Goal: Task Accomplishment & Management: Manage account settings

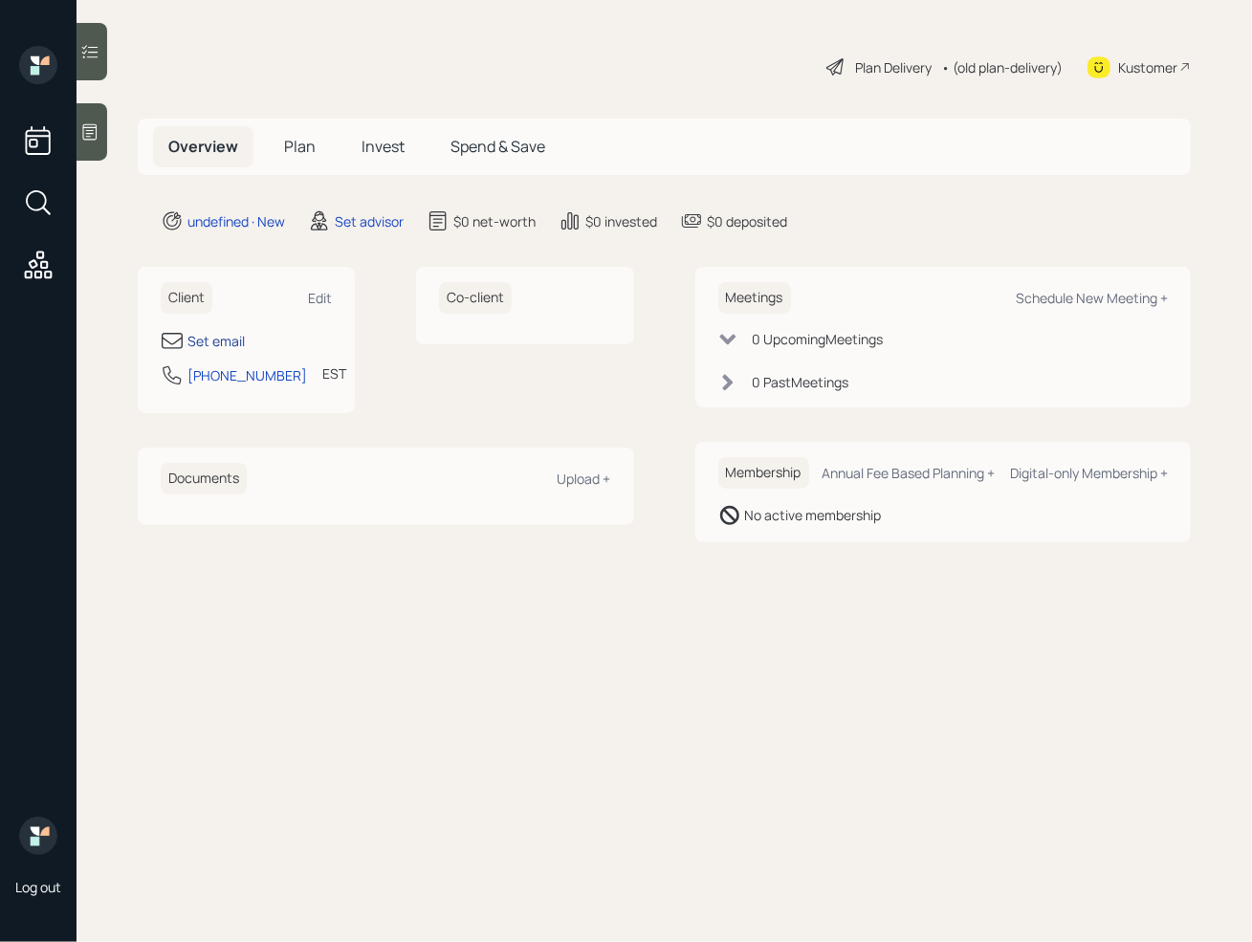
click at [209, 338] on div "Set email" at bounding box center [215, 341] width 57 height 20
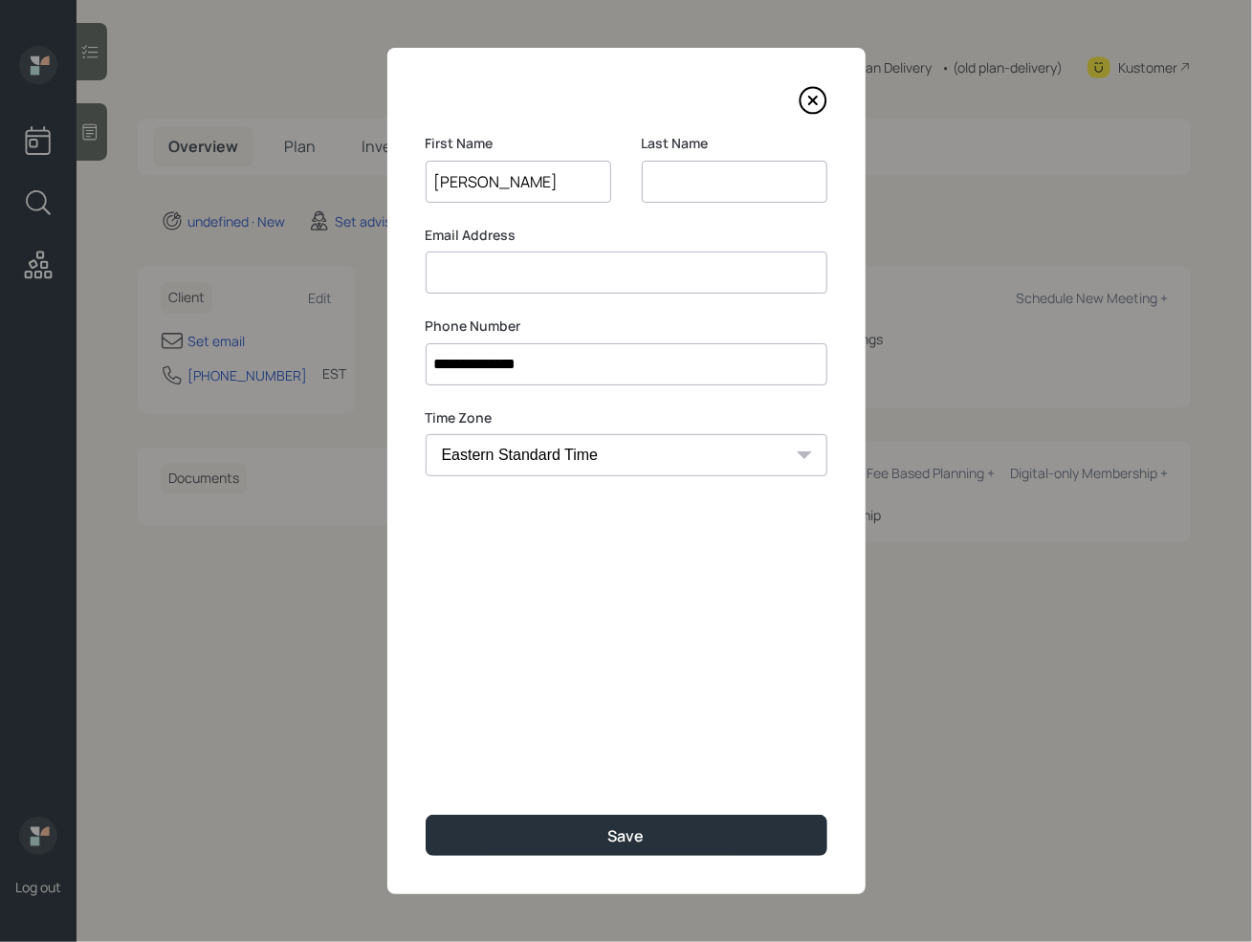
type input "[PERSON_NAME]"
click at [668, 189] on input at bounding box center [735, 182] width 186 height 42
type input "banner"
click at [480, 277] on input at bounding box center [627, 273] width 402 height 42
type input "[EMAIL_ADDRESS][DOMAIN_NAME]"
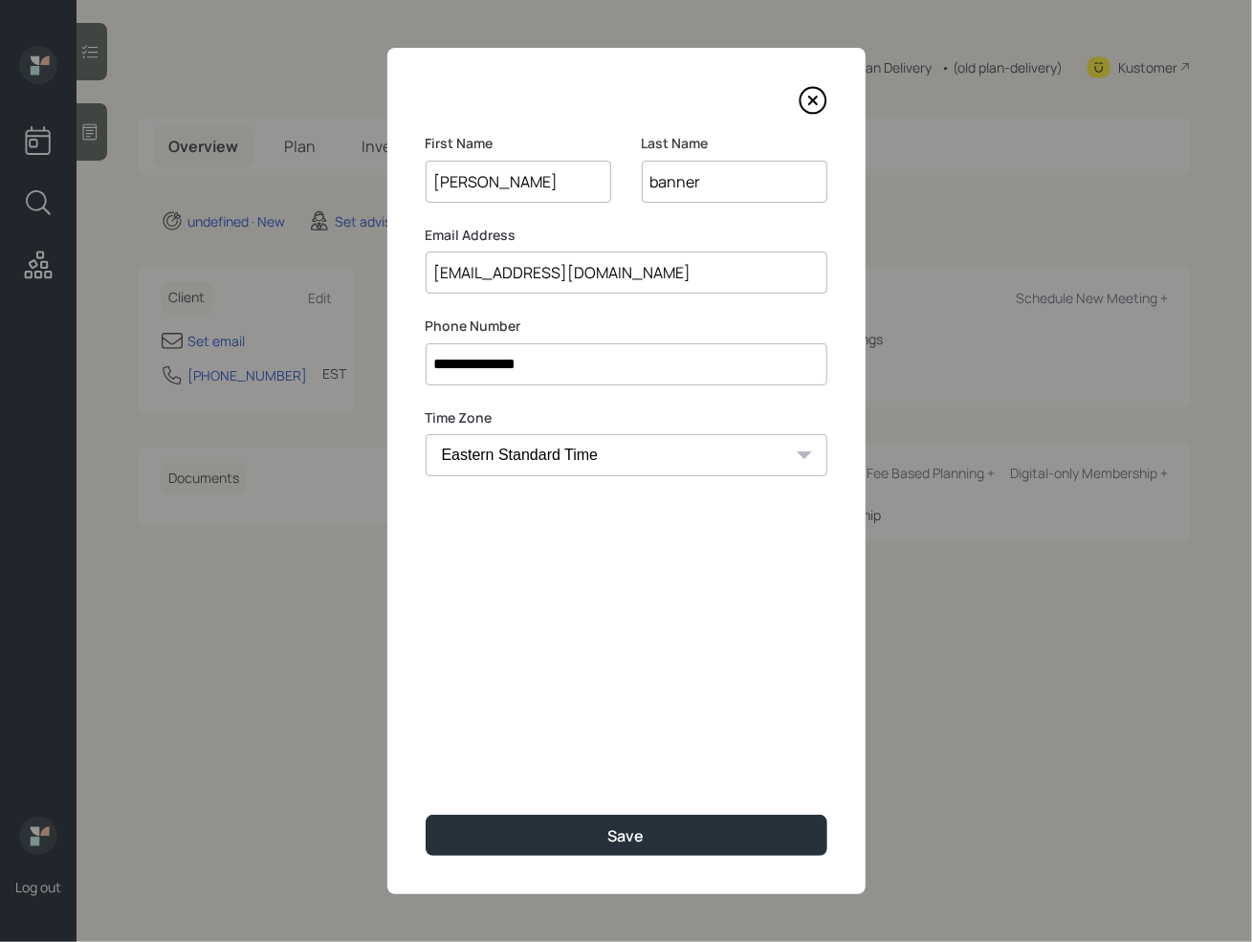
click at [584, 774] on div "**********" at bounding box center [626, 471] width 478 height 846
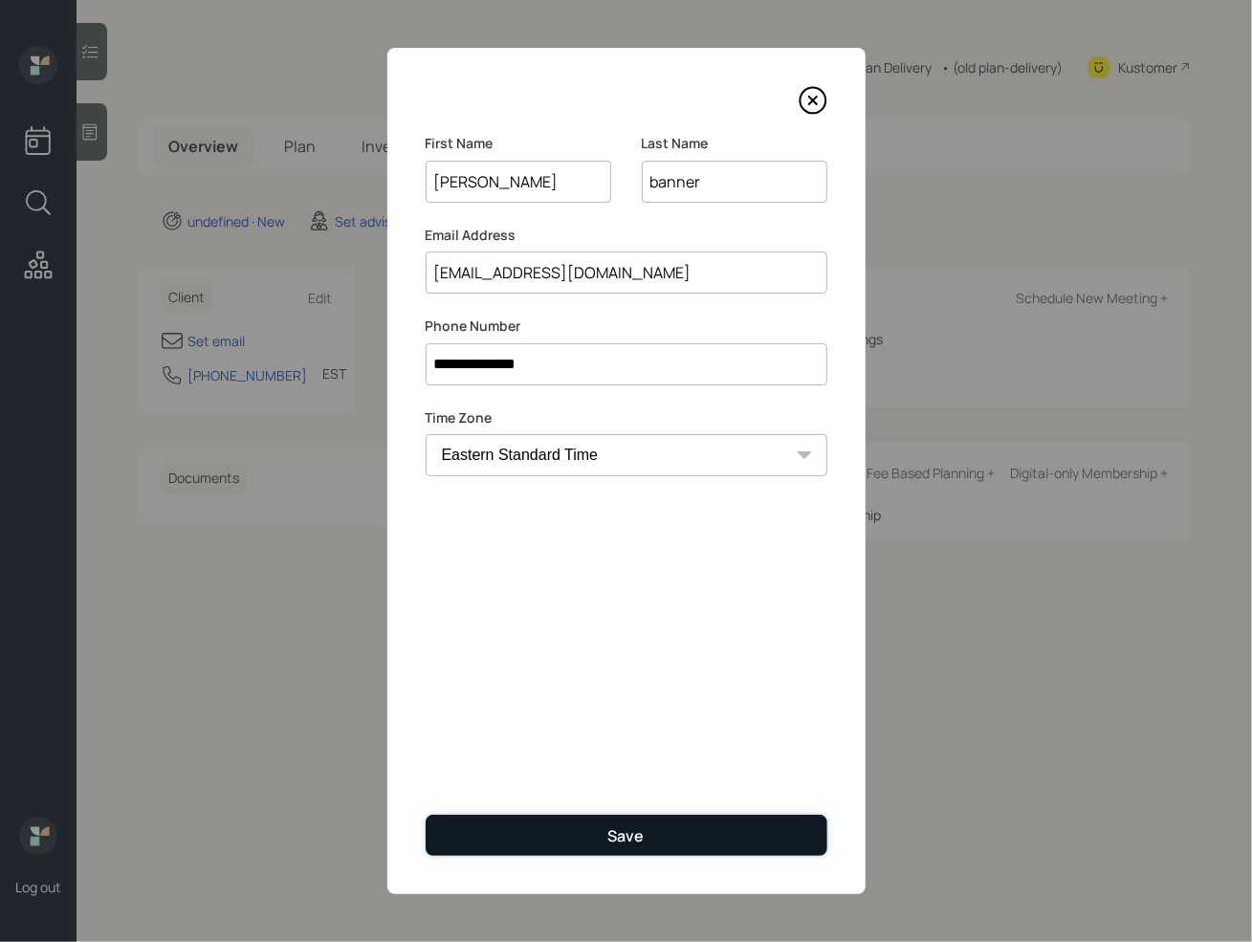
click at [613, 839] on div "Save" at bounding box center [626, 835] width 36 height 21
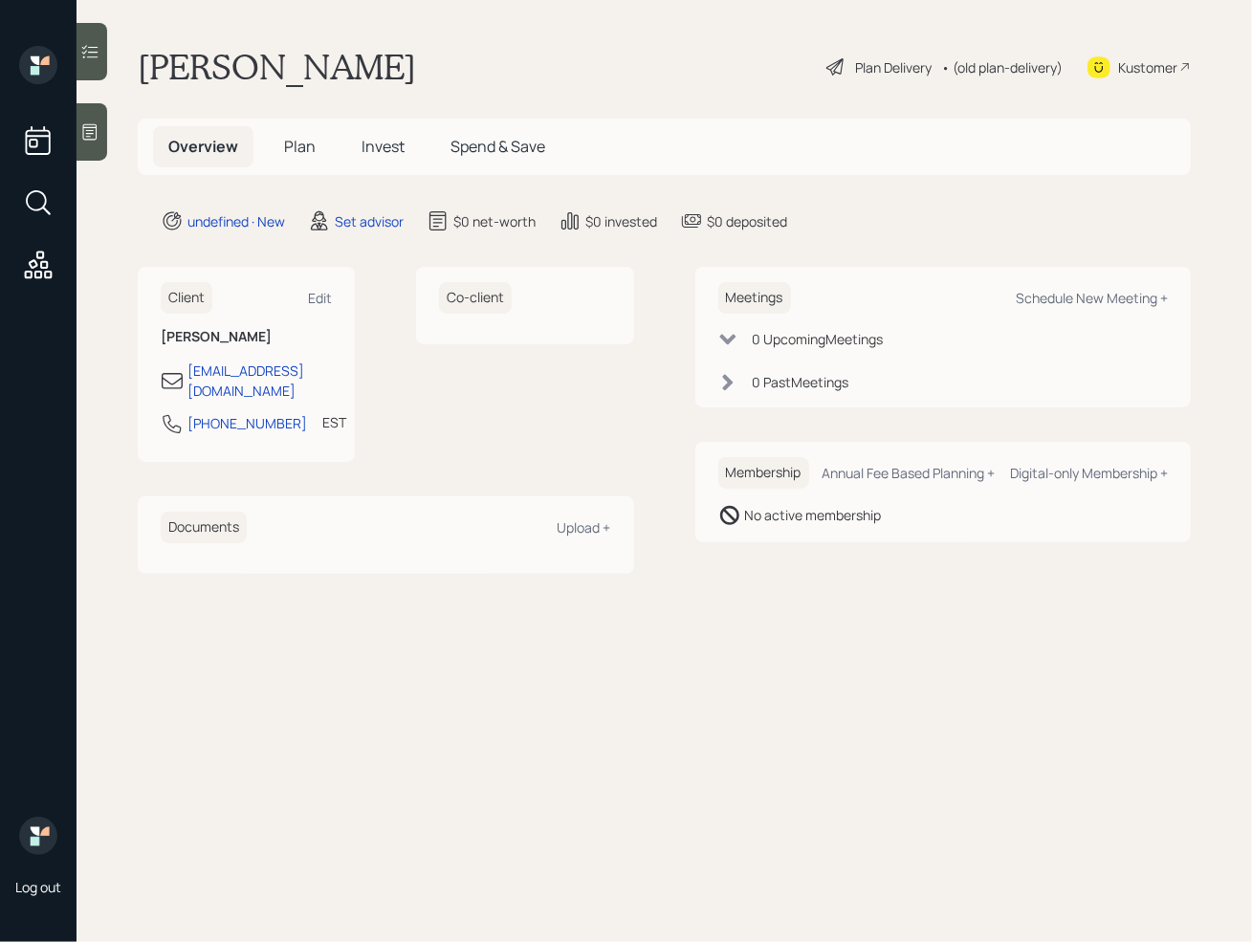
click at [89, 138] on icon at bounding box center [89, 131] width 19 height 19
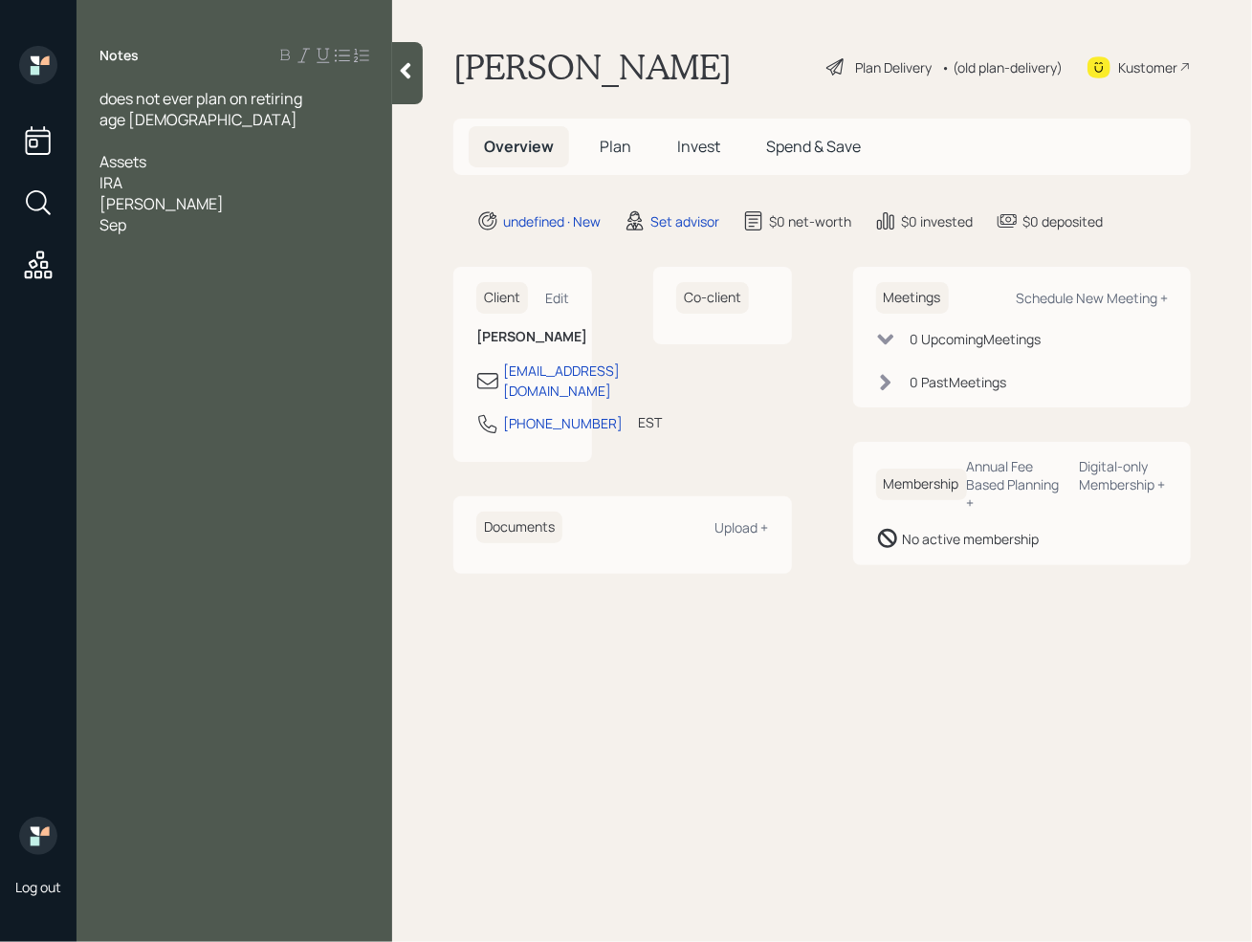
click at [145, 222] on div "Sep" at bounding box center [234, 224] width 270 height 21
click at [186, 142] on div at bounding box center [234, 140] width 270 height 21
click at [184, 155] on div "Assets" at bounding box center [234, 161] width 270 height 21
click at [175, 223] on div "Sep-" at bounding box center [234, 224] width 270 height 21
click at [155, 193] on div "[PERSON_NAME]" at bounding box center [234, 203] width 270 height 21
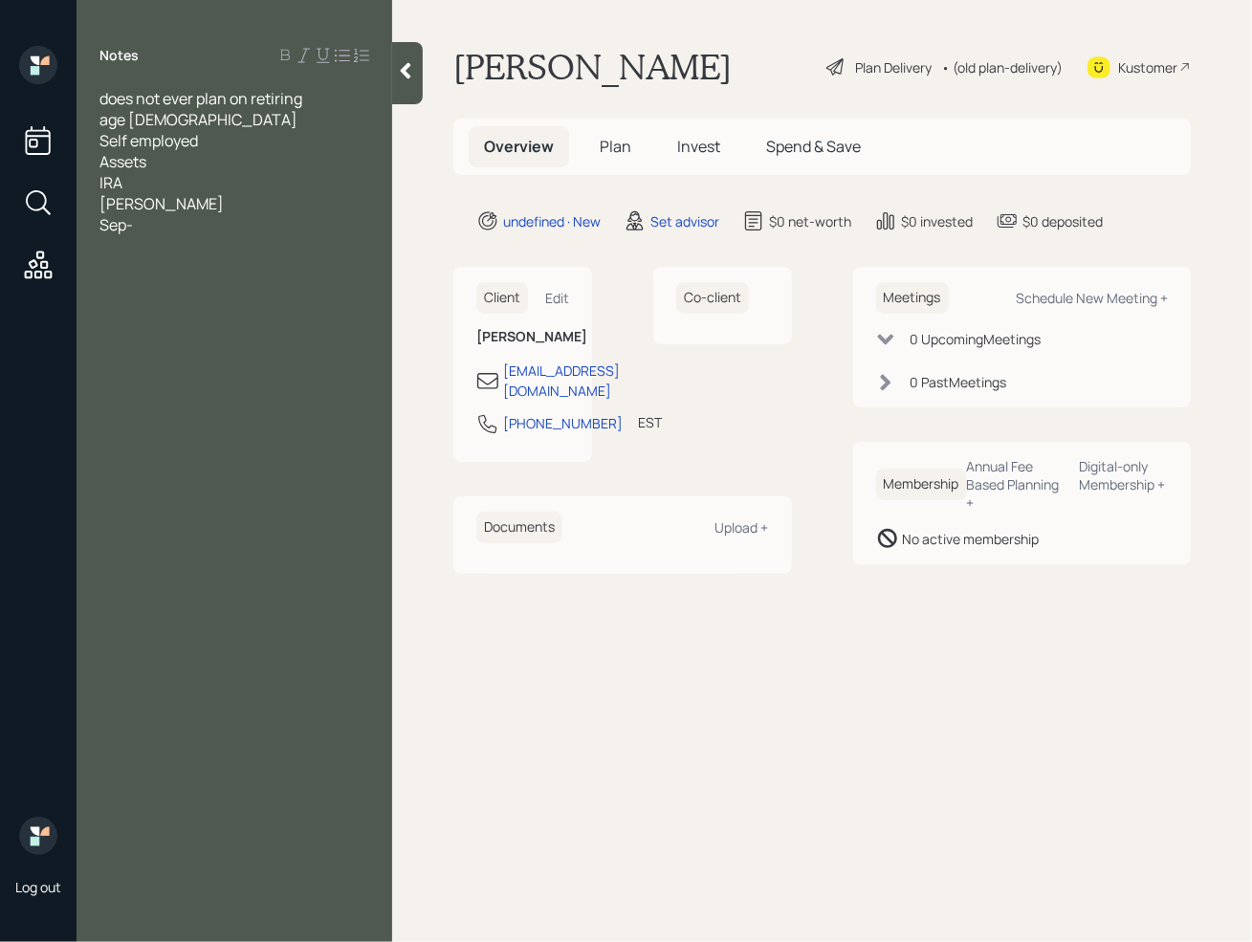
click at [147, 178] on div "IRA" at bounding box center [234, 182] width 270 height 21
click at [151, 209] on div "[PERSON_NAME]" at bounding box center [234, 203] width 270 height 21
click at [164, 231] on div "Sep-" at bounding box center [234, 224] width 270 height 21
click at [162, 230] on div "Sep-" at bounding box center [234, 224] width 270 height 21
click at [259, 244] on span "Brokerage accounts slef manages" at bounding box center [218, 245] width 238 height 21
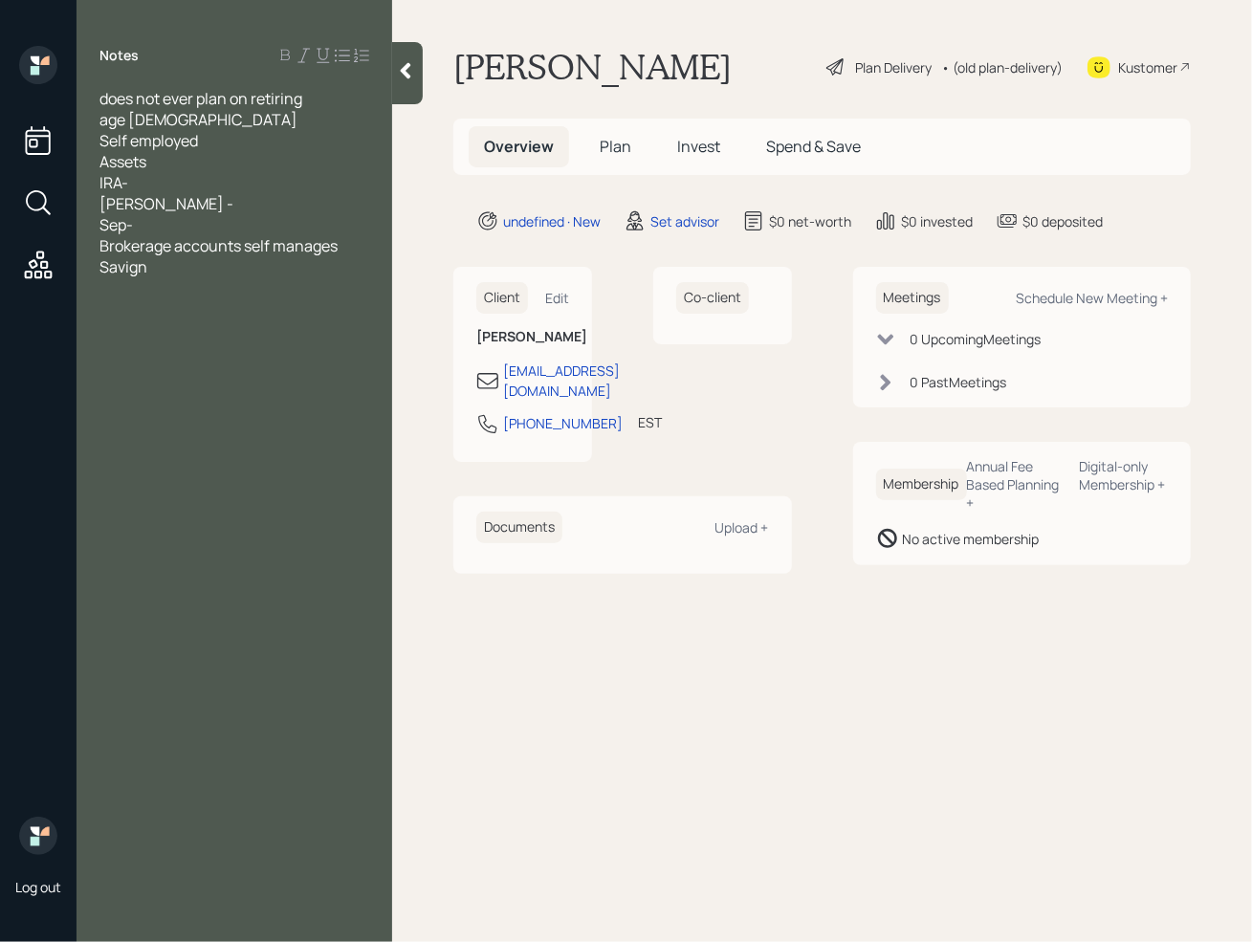
click at [356, 246] on div "Brokerage accounts self manages" at bounding box center [234, 245] width 270 height 21
click at [133, 214] on span "Sep-" at bounding box center [115, 224] width 33 height 21
click at [157, 175] on div "IRA-" at bounding box center [234, 182] width 270 height 21
click at [164, 181] on div "IRA-" at bounding box center [234, 182] width 270 height 21
click at [158, 208] on div "[PERSON_NAME] -" at bounding box center [234, 203] width 270 height 21
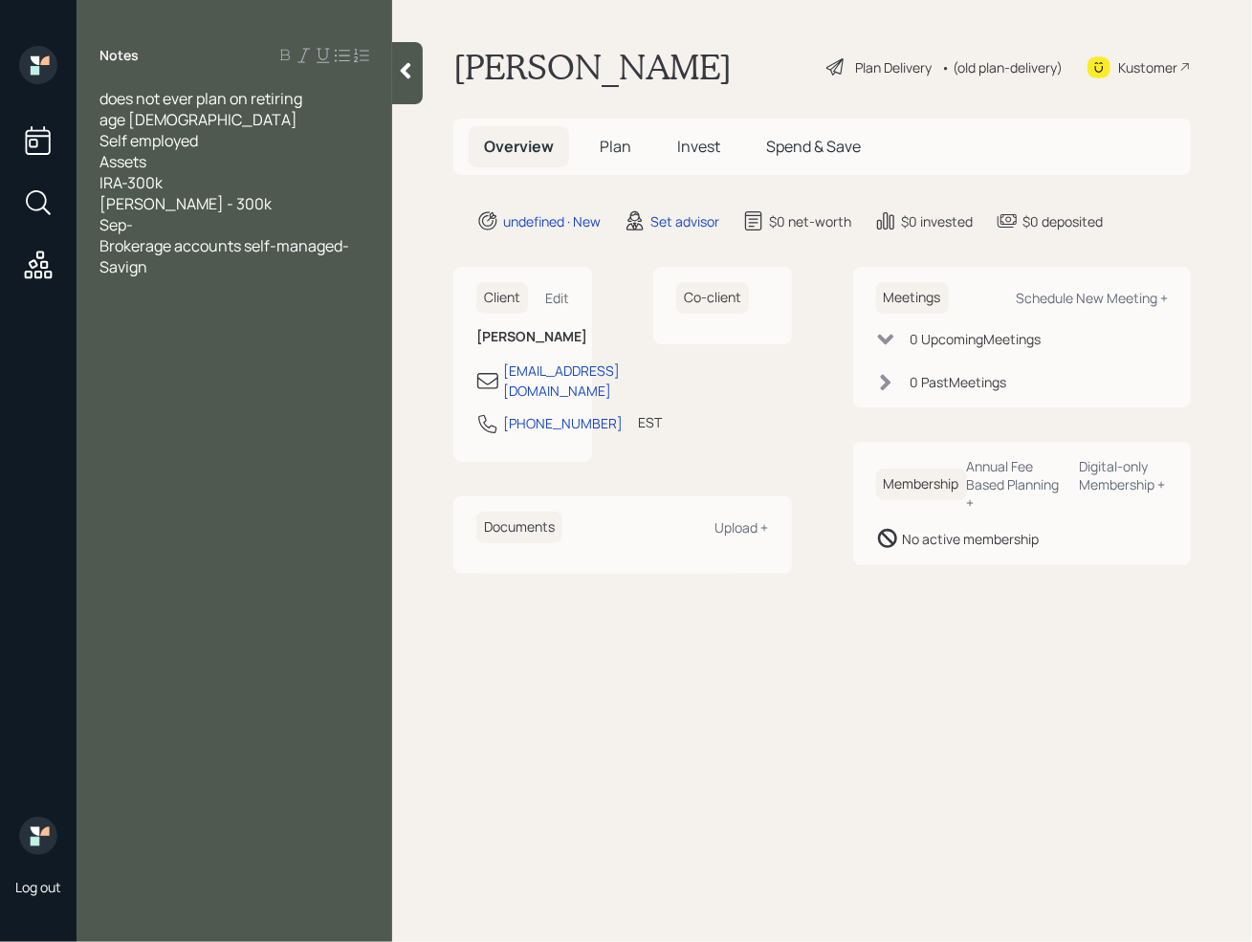
click at [180, 187] on div "IRA-300k" at bounding box center [234, 182] width 270 height 21
click at [129, 223] on span "Sep-" at bounding box center [115, 224] width 33 height 21
click at [162, 223] on div "SEP-" at bounding box center [234, 224] width 270 height 21
click at [360, 244] on div "Brokerage accounts self-managed-" at bounding box center [234, 245] width 270 height 21
click at [129, 302] on div at bounding box center [234, 308] width 270 height 21
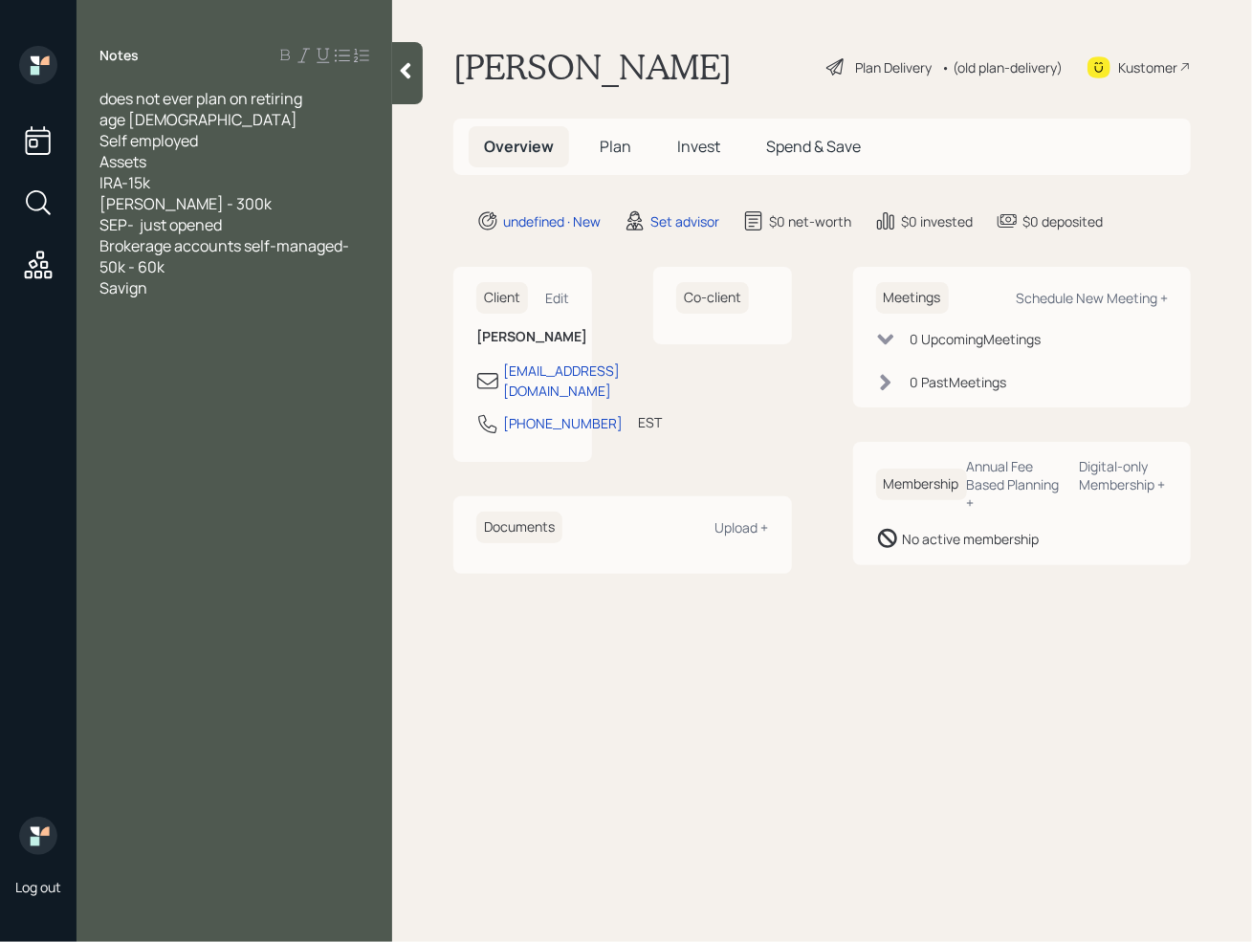
click at [156, 291] on div "Savign" at bounding box center [234, 287] width 270 height 21
click at [106, 307] on div at bounding box center [234, 308] width 270 height 21
click at [103, 314] on div at bounding box center [234, 308] width 270 height 21
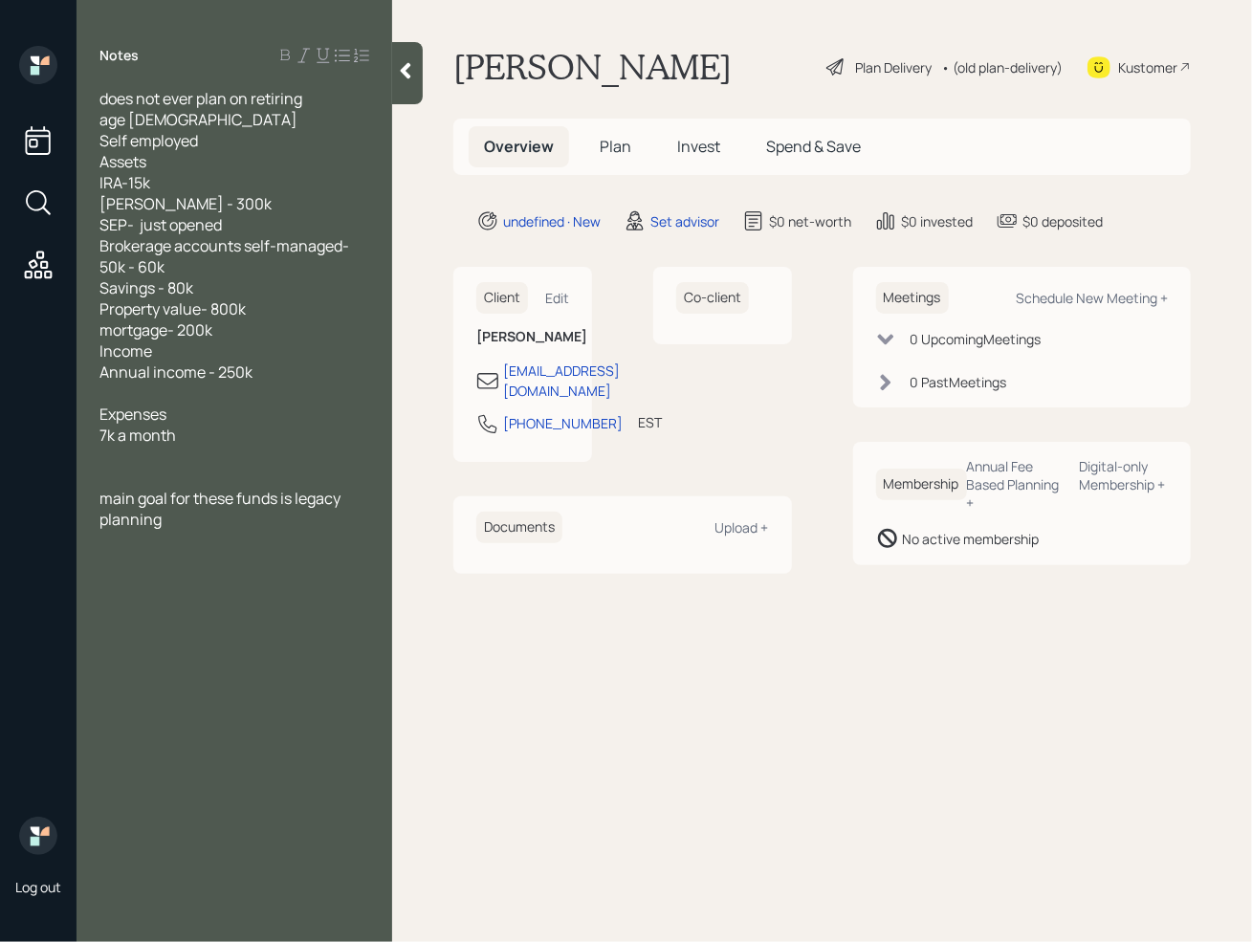
click at [119, 458] on div at bounding box center [234, 456] width 270 height 21
click at [108, 475] on div at bounding box center [234, 477] width 270 height 21
click at [220, 551] on span "main goal for these funds is legacy planning" at bounding box center [221, 572] width 244 height 42
click at [202, 551] on span "main goal for these funds is legacy planning" at bounding box center [221, 572] width 244 height 42
click at [200, 546] on div "tax strategy" at bounding box center [234, 540] width 270 height 21
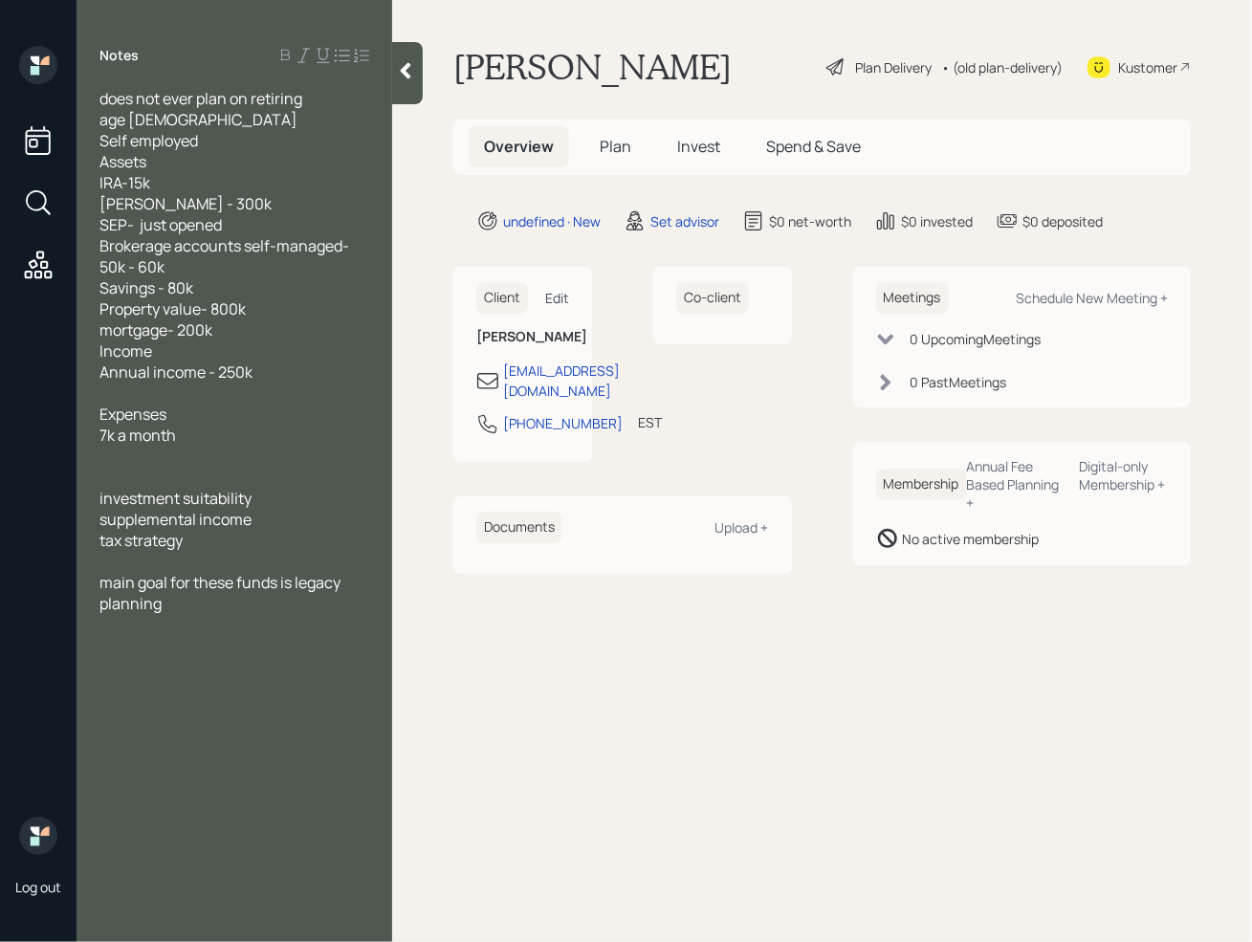
click at [562, 297] on div "Edit" at bounding box center [557, 298] width 24 height 18
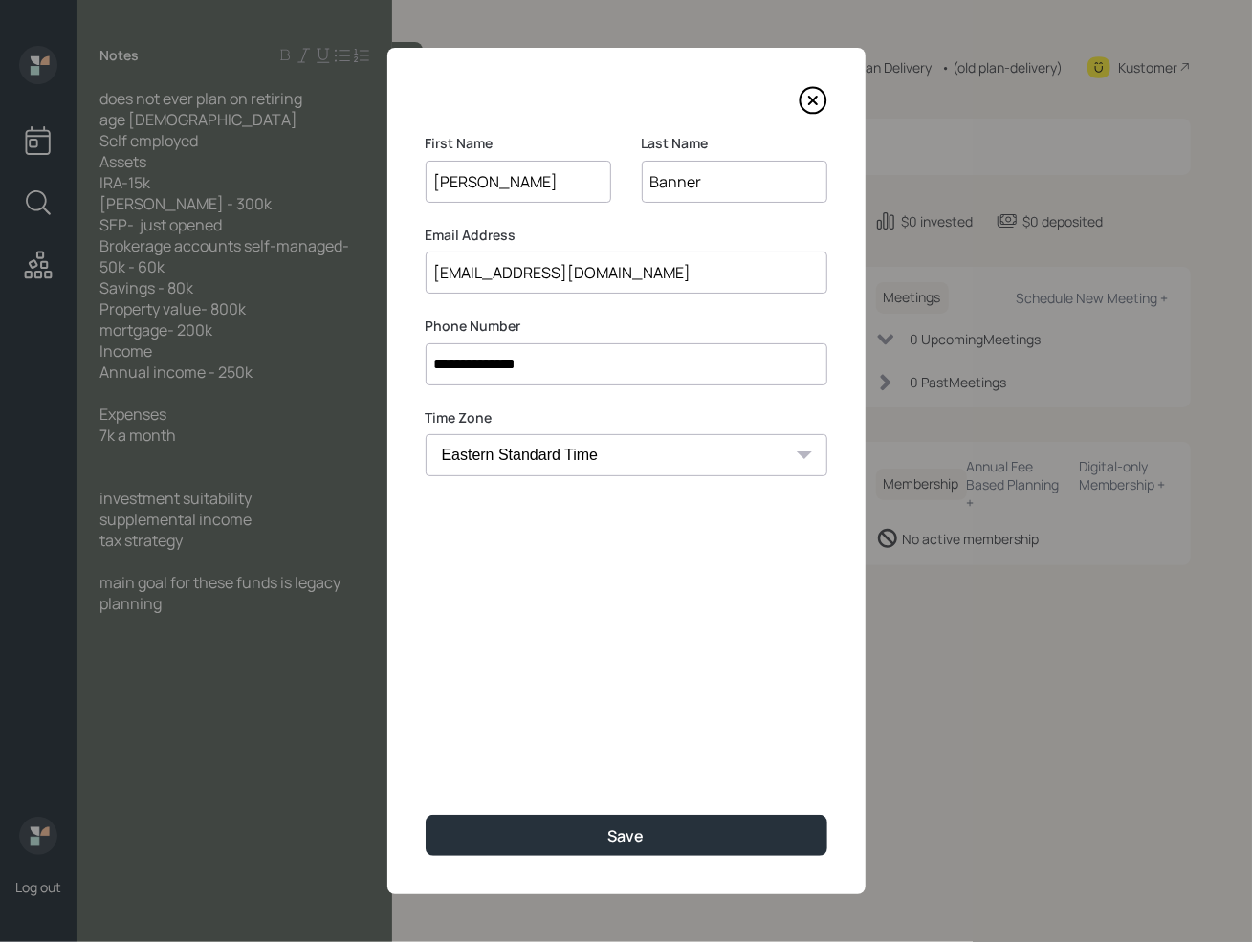
click at [455, 274] on input "[EMAIL_ADDRESS][DOMAIN_NAME]" at bounding box center [627, 273] width 402 height 42
click at [561, 274] on input "[EMAIL_ADDRESS][DOMAIN_NAME]" at bounding box center [627, 273] width 402 height 42
type input "[EMAIL_ADDRESS][DOMAIN_NAME]"
click at [731, 655] on div "**********" at bounding box center [626, 471] width 478 height 846
click at [653, 618] on div "**********" at bounding box center [626, 471] width 478 height 846
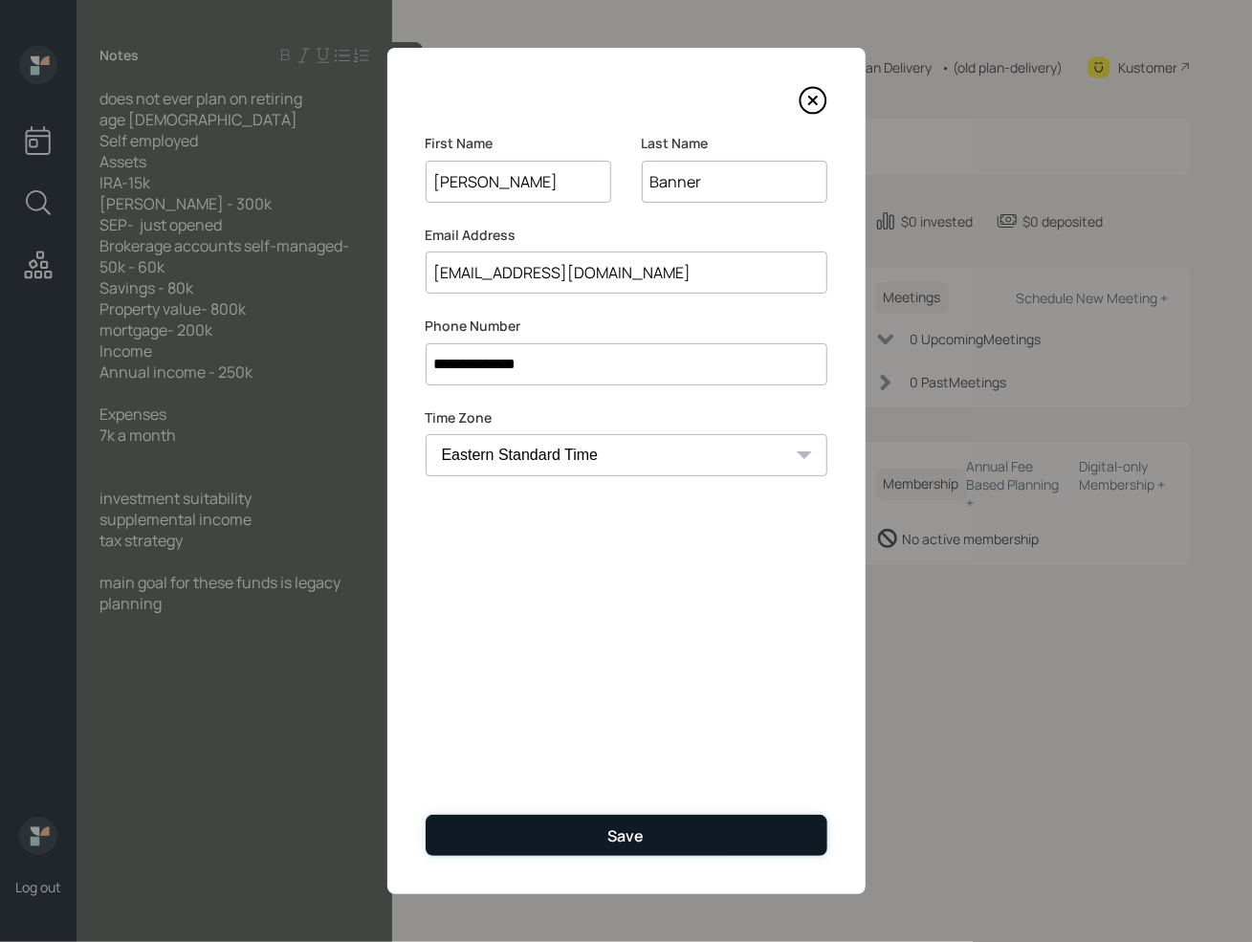
click at [616, 831] on div "Save" at bounding box center [626, 835] width 36 height 21
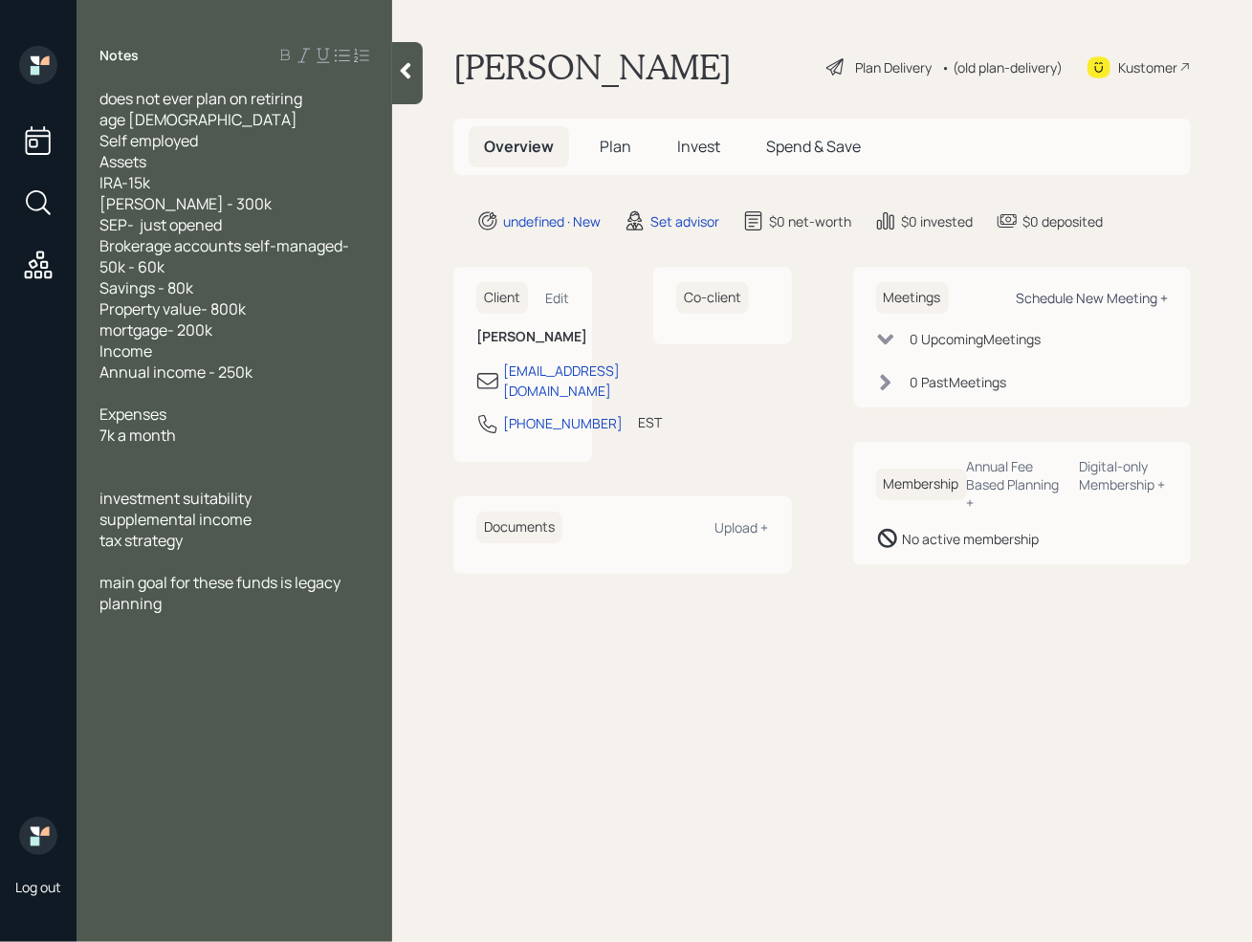
click at [1144, 295] on div "Schedule New Meeting +" at bounding box center [1092, 298] width 152 height 18
select select "round-[PERSON_NAME]"
